Goal: Task Accomplishment & Management: Manage account settings

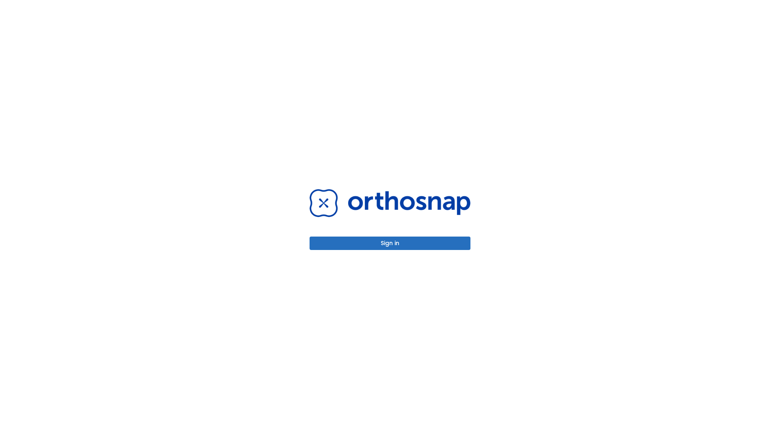
click at [390, 243] on button "Sign in" at bounding box center [390, 243] width 161 height 13
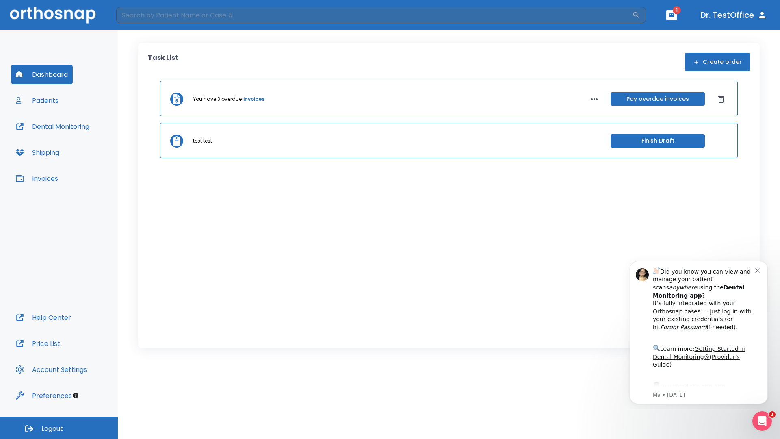
click at [59, 428] on span "Logout" at bounding box center [52, 428] width 22 height 9
